Goal: Find specific page/section: Find specific page/section

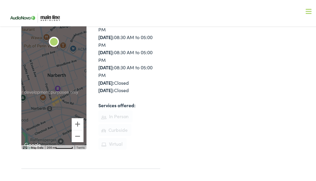
scroll to position [230, 0]
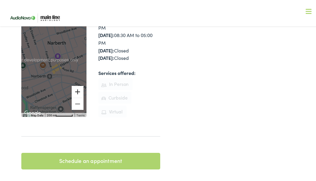
click at [77, 85] on button "Zoom in" at bounding box center [78, 91] width 12 height 12
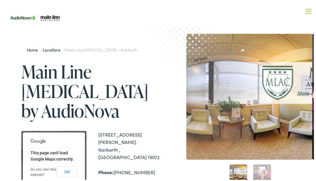
scroll to position [0, 0]
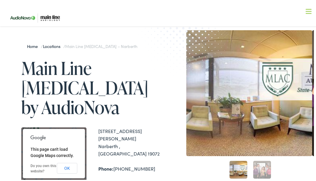
scroll to position [14, 0]
